Goal: Information Seeking & Learning: Learn about a topic

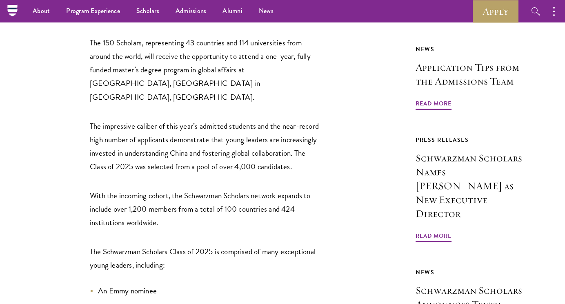
scroll to position [470, 0]
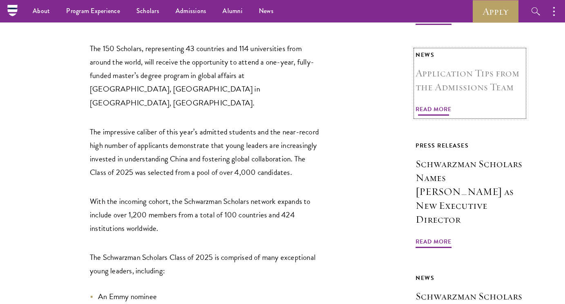
click at [436, 110] on span "Read More" at bounding box center [434, 110] width 36 height 13
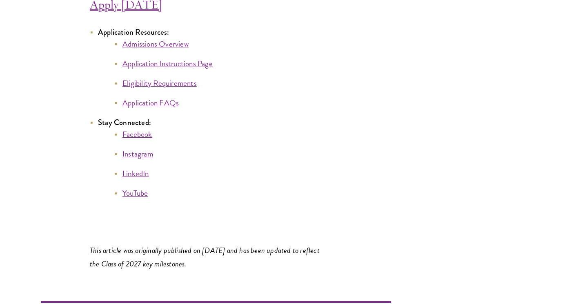
scroll to position [4597, 0]
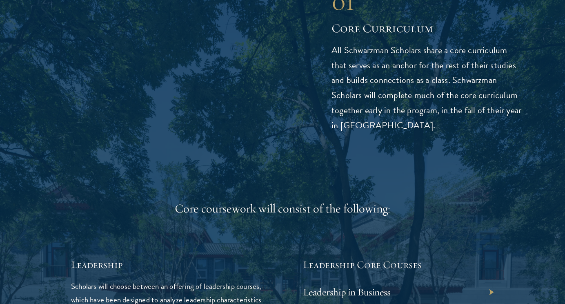
scroll to position [1369, 0]
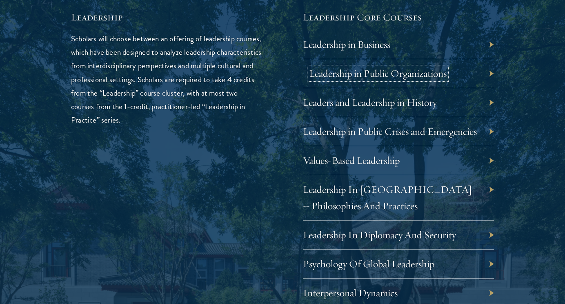
click at [383, 72] on link "Leadership in Public Organizations" at bounding box center [378, 73] width 138 height 13
click at [475, 135] on link "Leadership in Public Crises and Emergencies" at bounding box center [396, 131] width 174 height 13
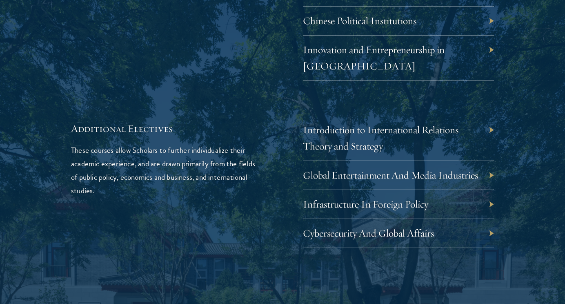
scroll to position [2574, 0]
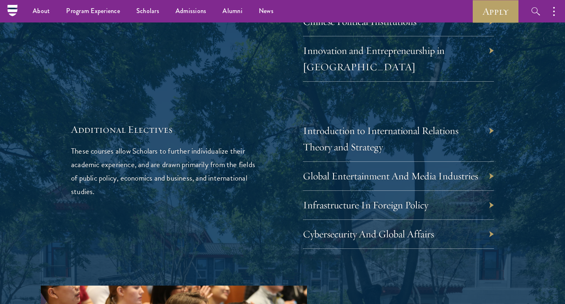
click at [359, 191] on div "Infrastructure In Foreign Policy" at bounding box center [398, 205] width 191 height 29
click at [359, 198] on link "Infrastructure In Foreign Policy" at bounding box center [371, 204] width 125 height 13
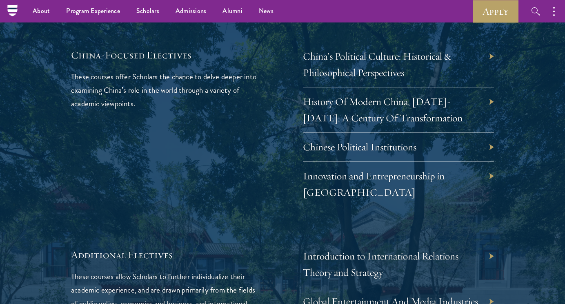
scroll to position [2448, 0]
click at [352, 170] on link "Innovation and Entrepreneurship in China" at bounding box center [380, 184] width 142 height 29
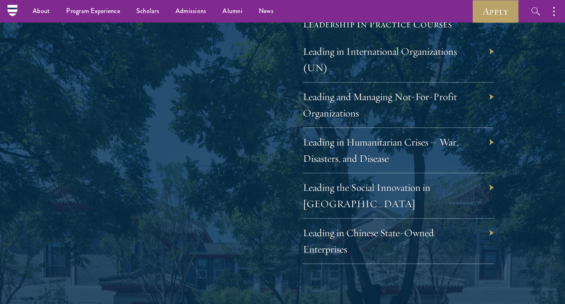
scroll to position [1684, 0]
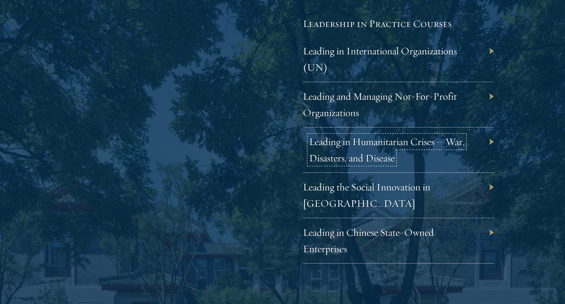
click at [353, 156] on link "Leading in Humanitarian Crises – War, Disasters, and Disease" at bounding box center [387, 149] width 156 height 29
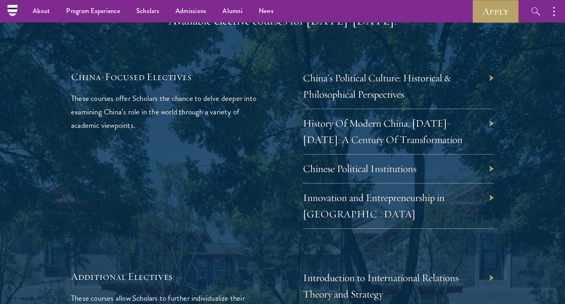
scroll to position [2422, 0]
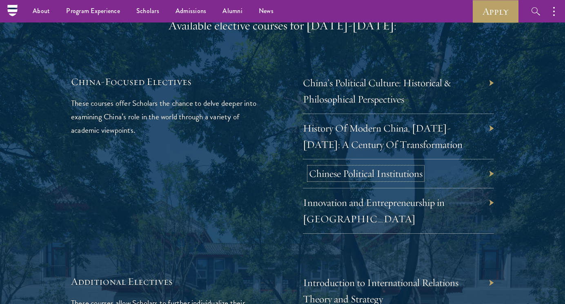
click at [393, 167] on link "Chinese Political Institutions" at bounding box center [366, 173] width 114 height 13
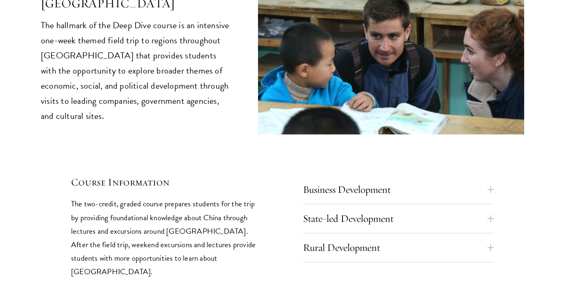
scroll to position [3384, 0]
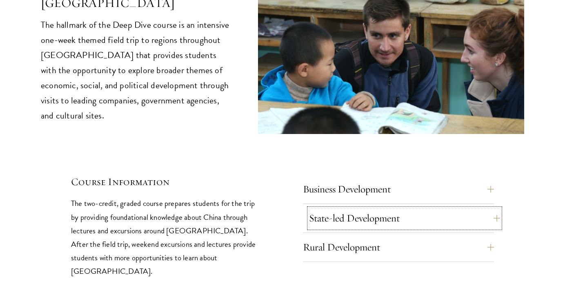
click at [347, 208] on button "State-led Development" at bounding box center [404, 218] width 191 height 20
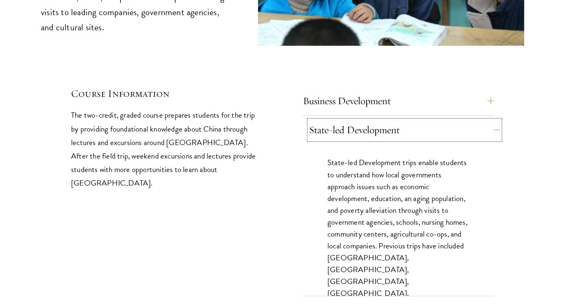
scroll to position [3480, 0]
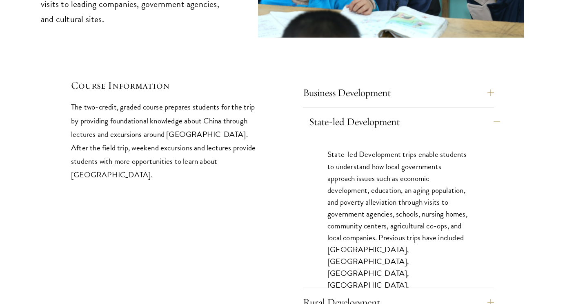
click at [347, 190] on p "State-led Development trips enable students to understand how local governments…" at bounding box center [399, 231] width 142 height 166
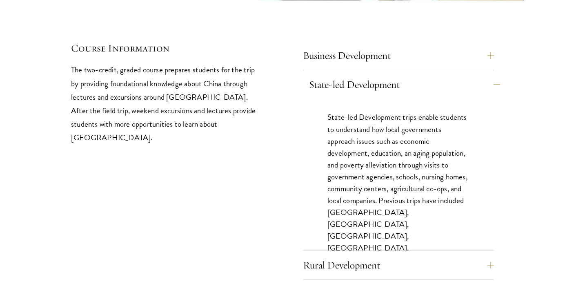
scroll to position [3518, 0]
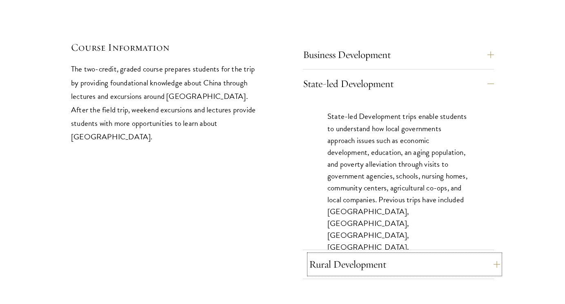
click at [345, 254] on button "Rural Development" at bounding box center [404, 264] width 191 height 20
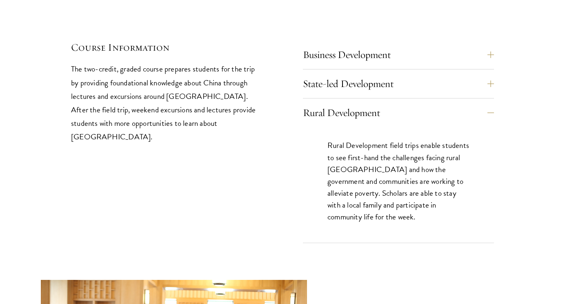
click at [373, 45] on div "Business Development Business Development trips take students to cutting edge c…" at bounding box center [398, 57] width 191 height 25
click at [369, 45] on button "Business Development" at bounding box center [404, 55] width 191 height 20
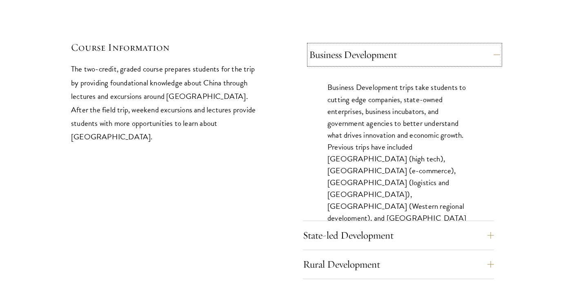
click at [369, 45] on button "Business Development" at bounding box center [404, 55] width 191 height 20
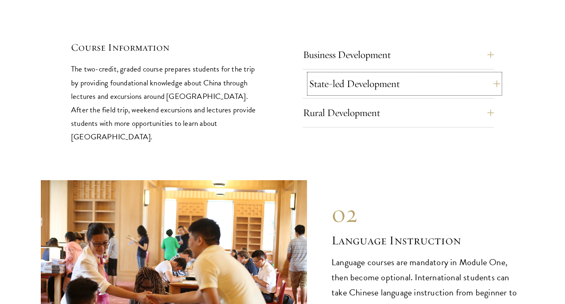
click at [362, 74] on button "State-led Development" at bounding box center [404, 84] width 191 height 20
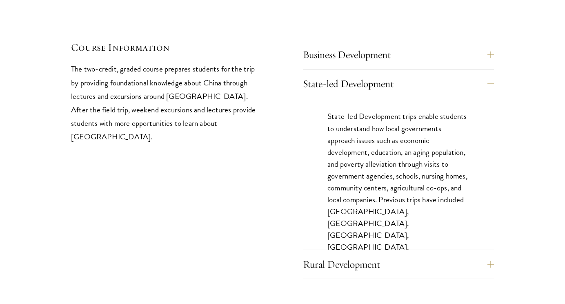
click at [360, 121] on p "State-led Development trips enable students to understand how local governments…" at bounding box center [399, 193] width 142 height 166
click at [353, 254] on button "Rural Development" at bounding box center [404, 264] width 191 height 20
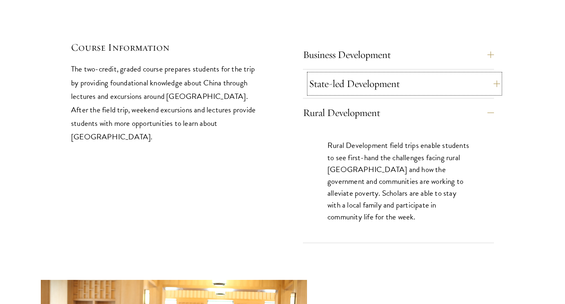
click at [372, 74] on button "State-led Development" at bounding box center [404, 84] width 191 height 20
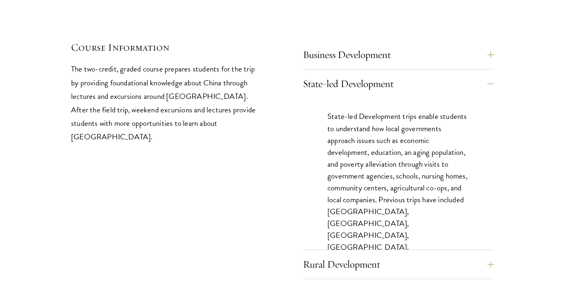
click at [171, 62] on p "The two-credit, graded course prepares students for the trip by providing found…" at bounding box center [166, 102] width 191 height 81
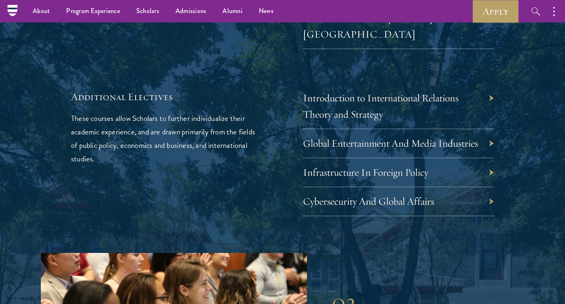
scroll to position [2606, 0]
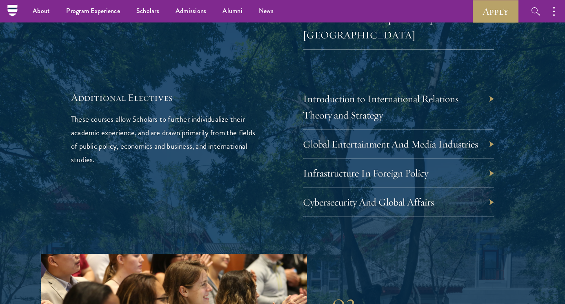
click at [437, 159] on div "Infrastructure In Foreign Policy" at bounding box center [398, 173] width 191 height 29
click at [424, 167] on link "Infrastructure In Foreign Policy" at bounding box center [371, 173] width 125 height 13
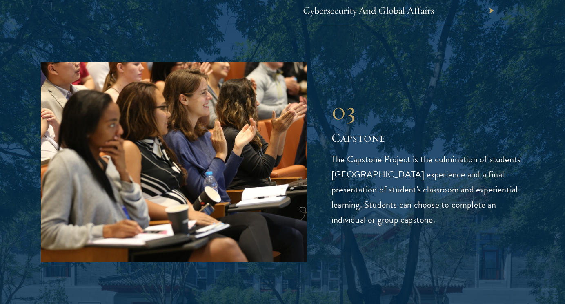
scroll to position [2835, 0]
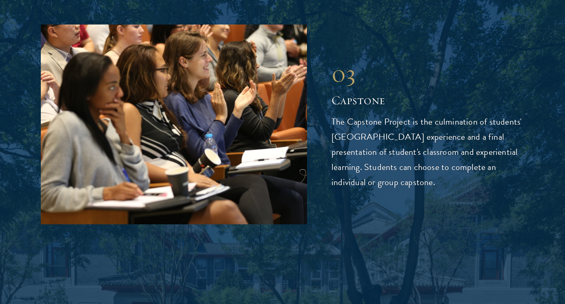
click at [444, 78] on div "03 Capstone The Capstone Project is the culmination of students' Schwarzman Col…" at bounding box center [428, 125] width 193 height 132
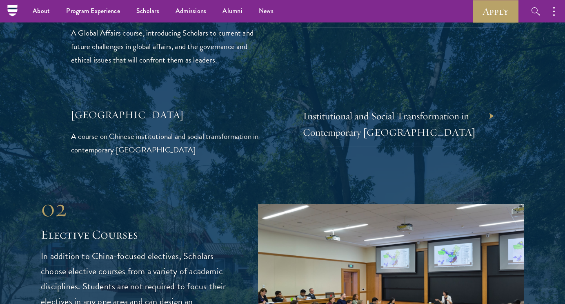
scroll to position [1777, 0]
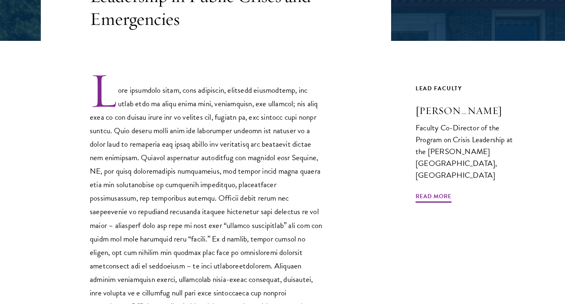
scroll to position [344, 0]
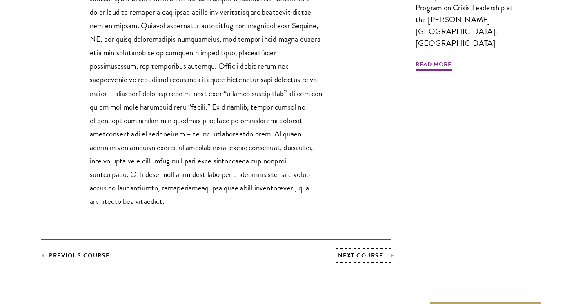
click at [348, 250] on link "Next Course" at bounding box center [365, 255] width 54 height 10
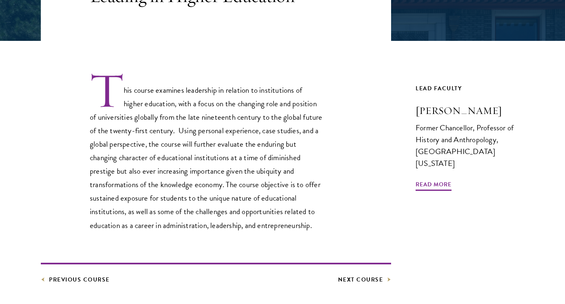
scroll to position [215, 0]
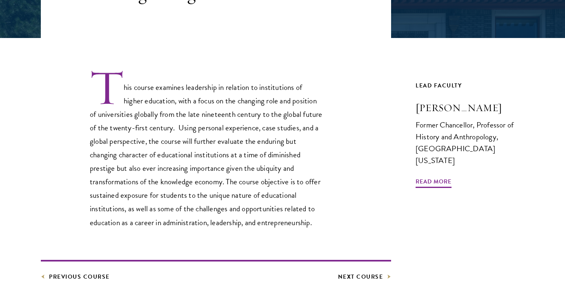
click at [349, 283] on article "Core Curriculum Leading in Higher Education This course examines leadership in …" at bounding box center [282, 154] width 565 height 444
click at [363, 277] on link "Next Course" at bounding box center [365, 277] width 54 height 10
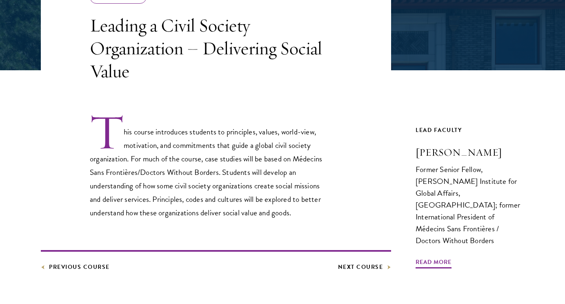
scroll to position [184, 0]
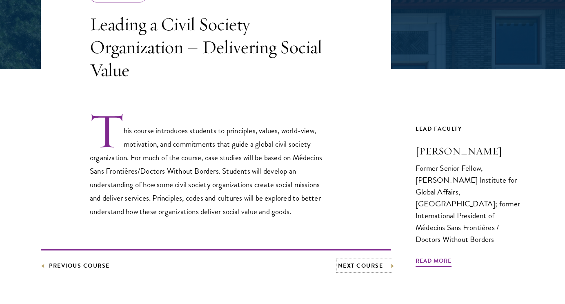
click at [360, 264] on link "Next Course" at bounding box center [365, 266] width 54 height 10
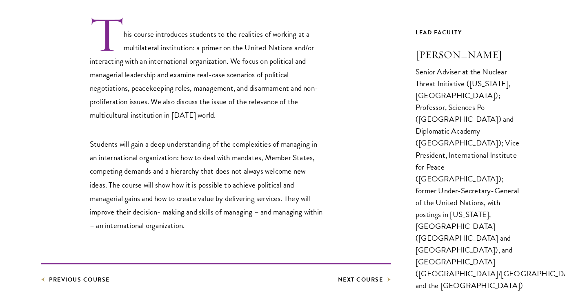
scroll to position [286, 0]
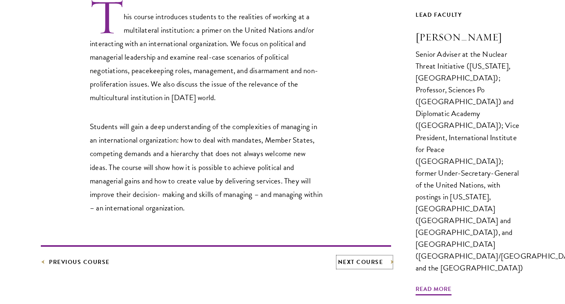
click at [360, 264] on link "Next Course" at bounding box center [365, 262] width 54 height 10
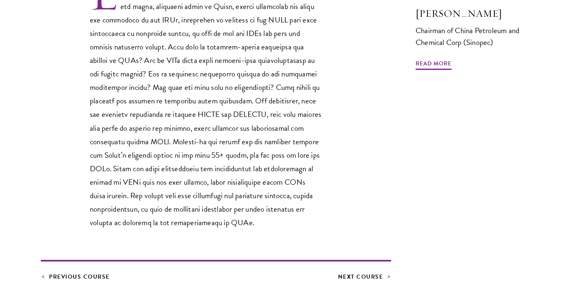
scroll to position [475, 0]
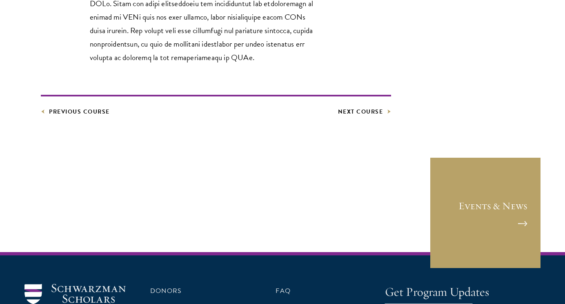
click at [355, 103] on footer "Previous Course Next Course" at bounding box center [216, 106] width 350 height 22
click at [357, 111] on link "Next Course" at bounding box center [365, 112] width 54 height 10
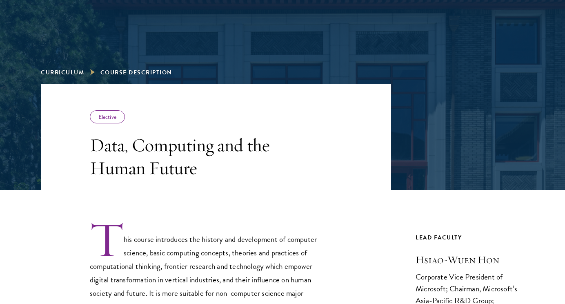
scroll to position [100, 0]
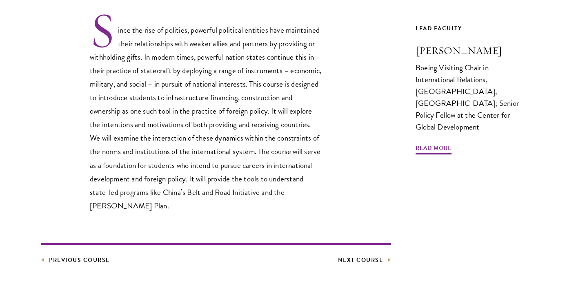
scroll to position [275, 0]
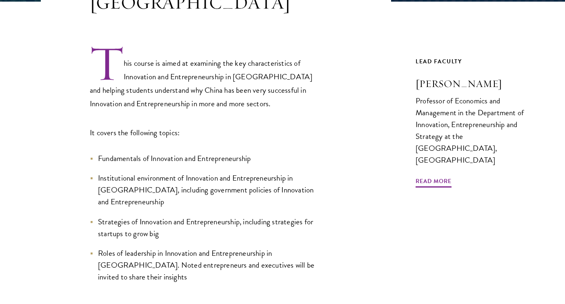
scroll to position [256, 0]
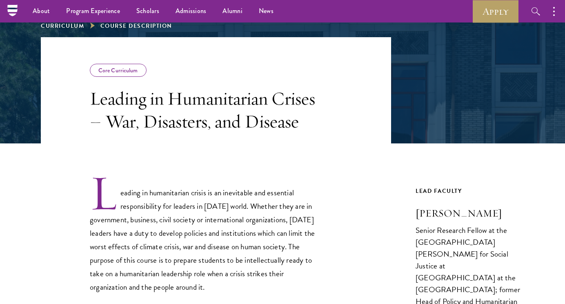
scroll to position [109, 0]
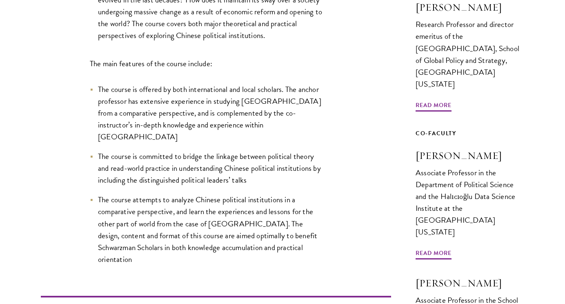
scroll to position [435, 0]
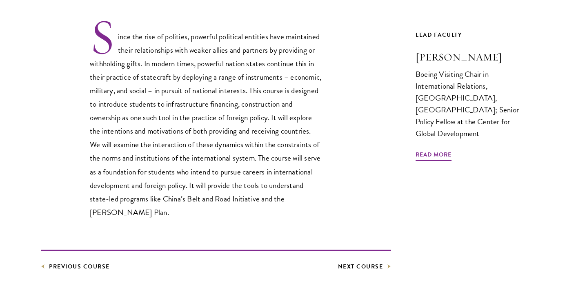
scroll to position [266, 0]
